Goal: Task Accomplishment & Management: Use online tool/utility

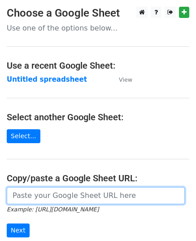
click at [31, 191] on input "url" at bounding box center [96, 195] width 178 height 17
paste input "https://docs.google.com/spreadsheets/d/1BTJMEKwxUn02gJjA4riOh0NeDGWdyvqDREc3gfd…"
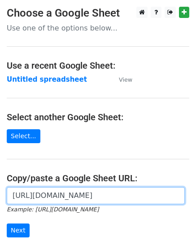
scroll to position [0, 269]
type input "https://docs.google.com/spreadsheets/d/1BTJMEKwxUn02gJjA4riOh0NeDGWdyvqDREc3gfd…"
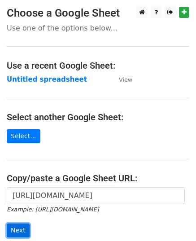
scroll to position [0, 0]
click at [23, 228] on input "Next" at bounding box center [18, 230] width 23 height 14
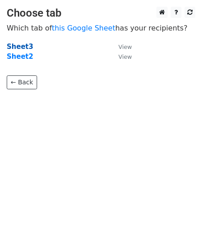
click at [19, 44] on strong "Sheet3" at bounding box center [20, 47] width 26 height 8
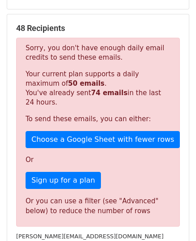
scroll to position [122, 0]
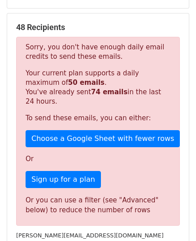
click at [77, 114] on p "To send these emails, you can either:" at bounding box center [98, 117] width 145 height 9
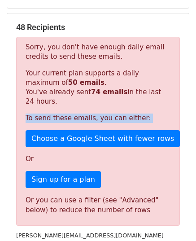
click at [77, 114] on p "To send these emails, you can either:" at bounding box center [98, 117] width 145 height 9
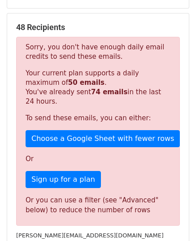
click at [37, 98] on p "Your current plan supports a daily maximum of 50 emails . You've already sent 7…" at bounding box center [98, 88] width 145 height 38
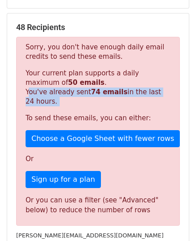
click at [37, 98] on p "Your current plan supports a daily maximum of 50 emails . You've already sent 7…" at bounding box center [98, 88] width 145 height 38
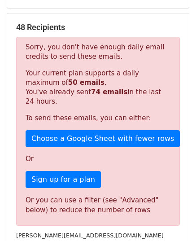
click at [68, 79] on strong "50 emails" at bounding box center [86, 82] width 36 height 8
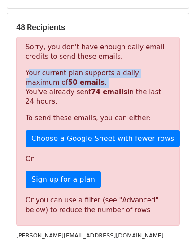
click at [68, 79] on strong "50 emails" at bounding box center [86, 82] width 36 height 8
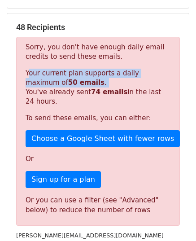
click at [68, 79] on strong "50 emails" at bounding box center [86, 82] width 36 height 8
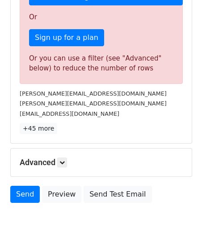
scroll to position [268, 0]
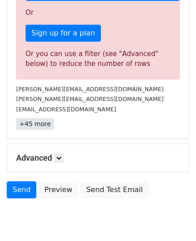
click at [40, 124] on link "+45 more" at bounding box center [35, 123] width 38 height 11
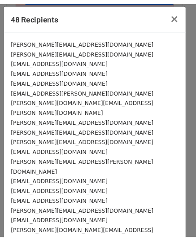
scroll to position [0, 0]
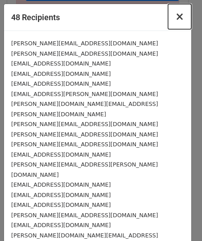
click at [176, 16] on span "×" at bounding box center [180, 16] width 9 height 13
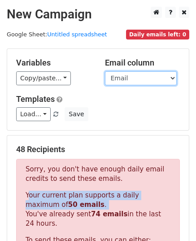
click at [112, 78] on select "Email" at bounding box center [141, 78] width 72 height 14
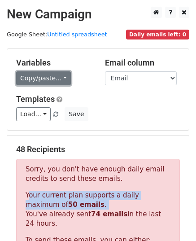
click at [49, 81] on link "Copy/paste..." at bounding box center [43, 78] width 55 height 14
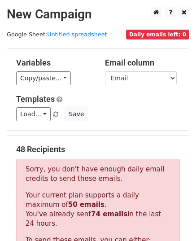
click at [83, 86] on div "Variables Copy/paste... {{Email}} Email column Email Templates Load... No templ…" at bounding box center [97, 89] width 181 height 81
